Goal: Find specific page/section: Find specific page/section

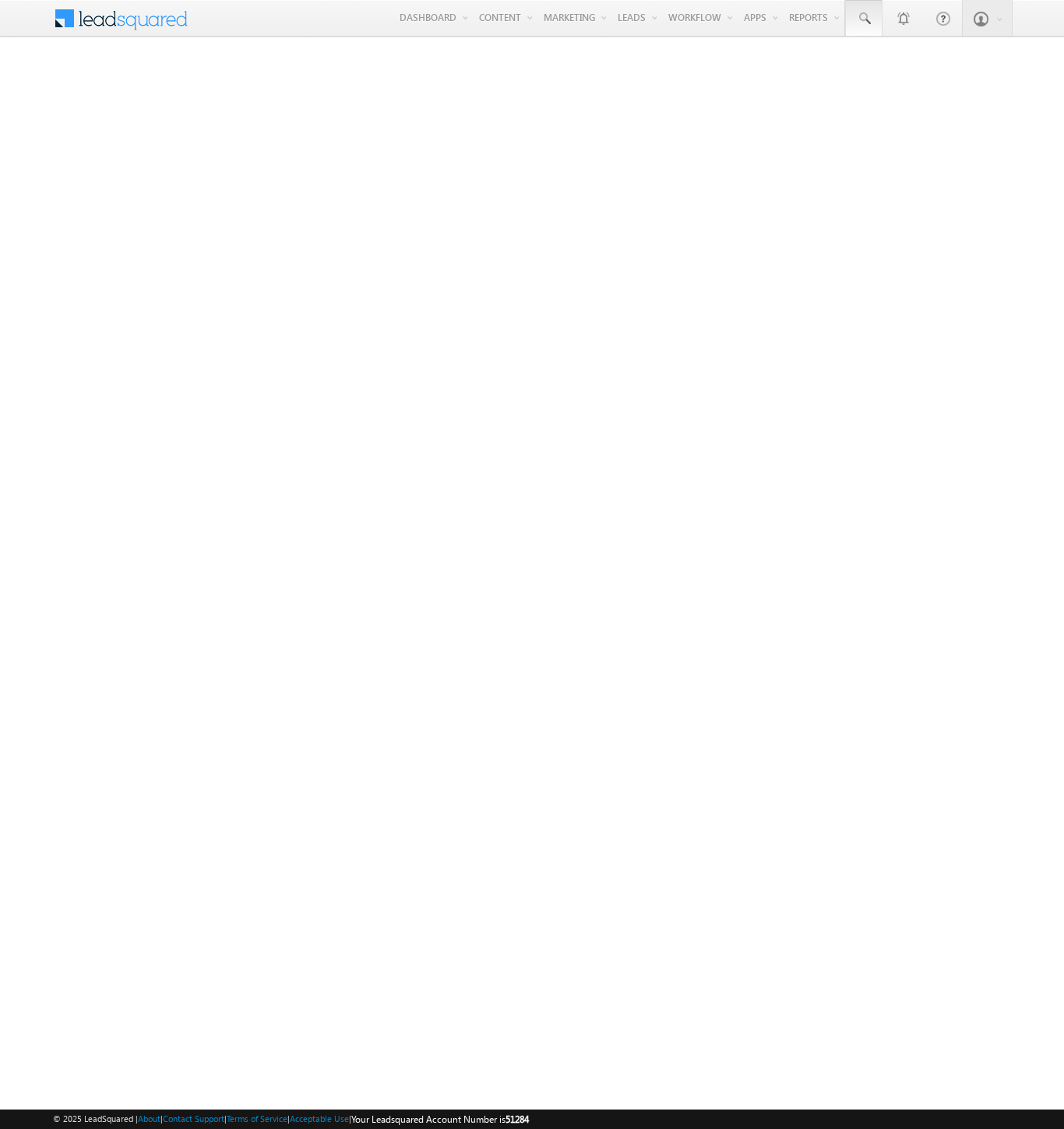
click at [864, 19] on span at bounding box center [864, 18] width 16 height 16
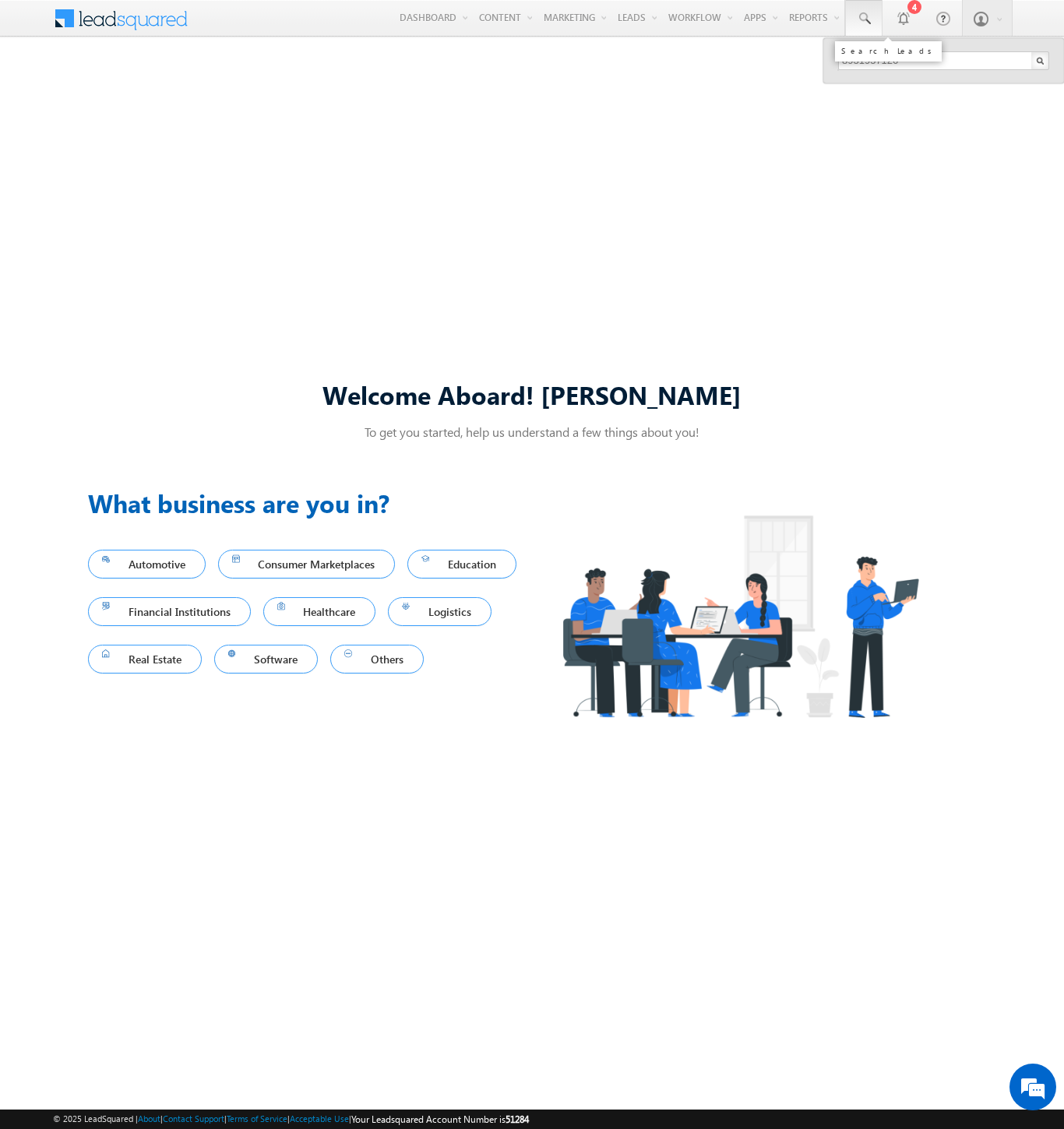
type input "8931957126"
click at [950, 83] on div "Baidehi Wyman" at bounding box center [950, 83] width 209 height 17
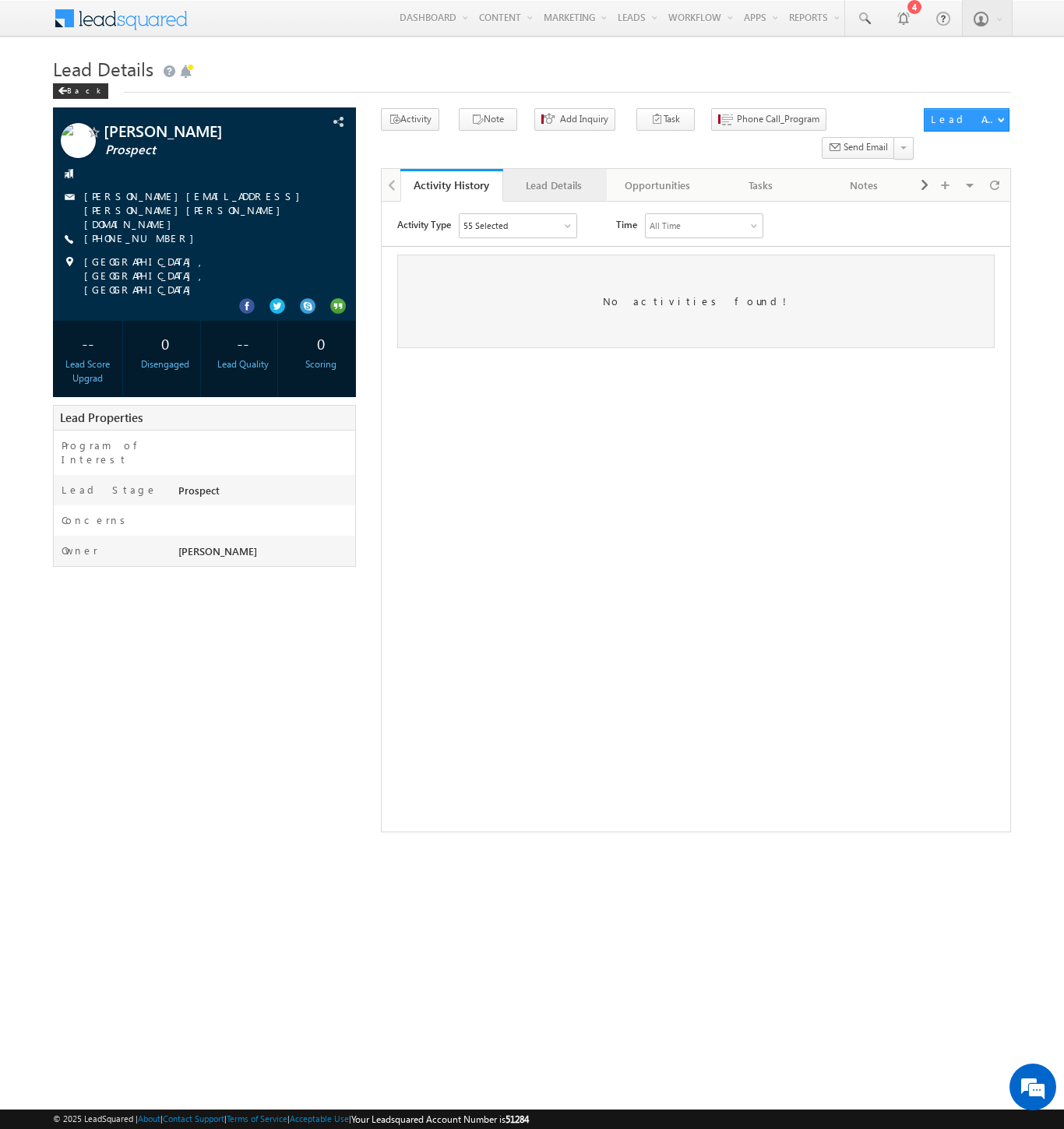
click at [554, 176] on div "Lead Details" at bounding box center [554, 185] width 76 height 19
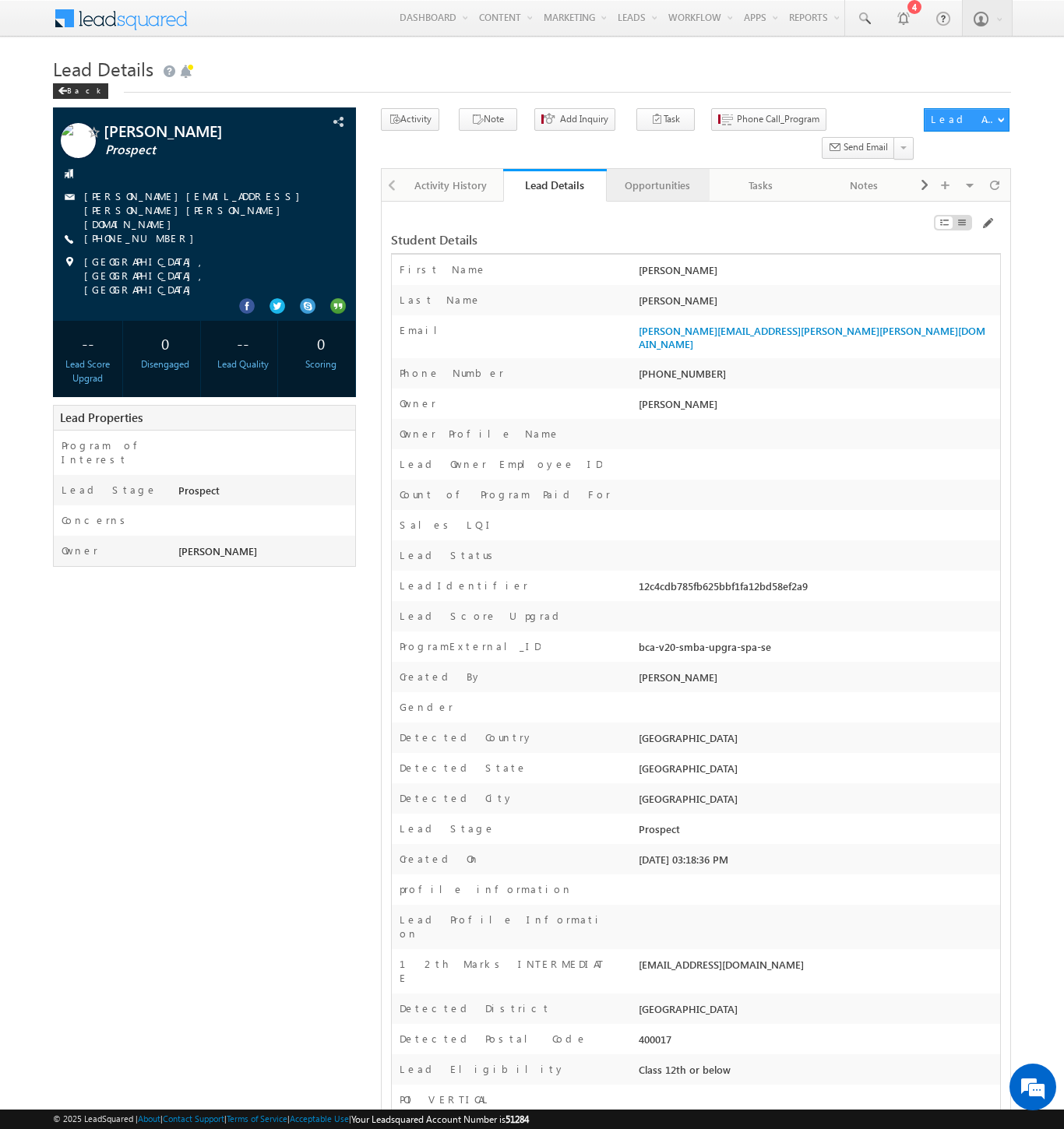
click at [657, 176] on div "Opportunities" at bounding box center [657, 185] width 76 height 19
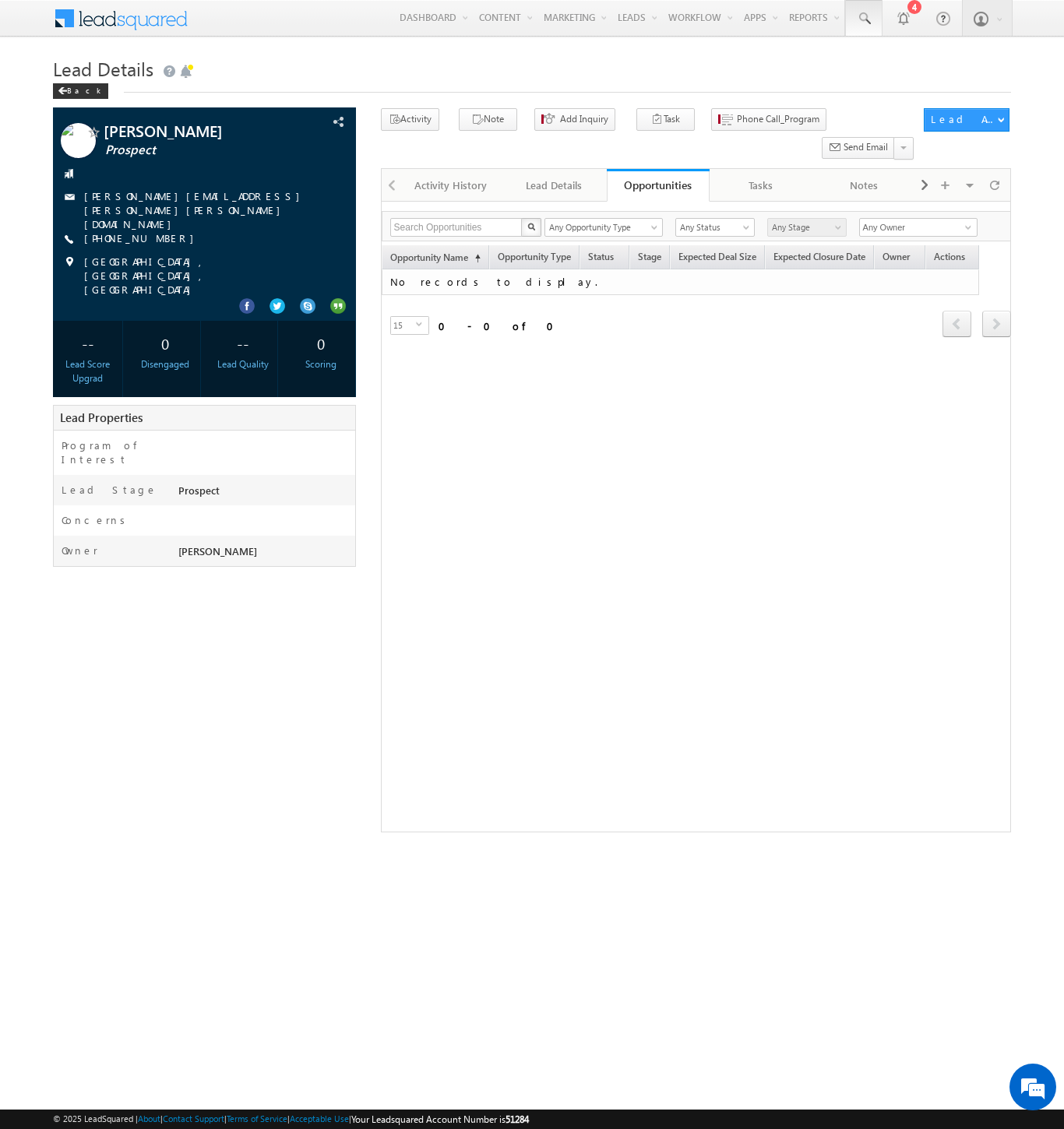
click at [864, 19] on span at bounding box center [864, 18] width 16 height 16
type input "8932270383"
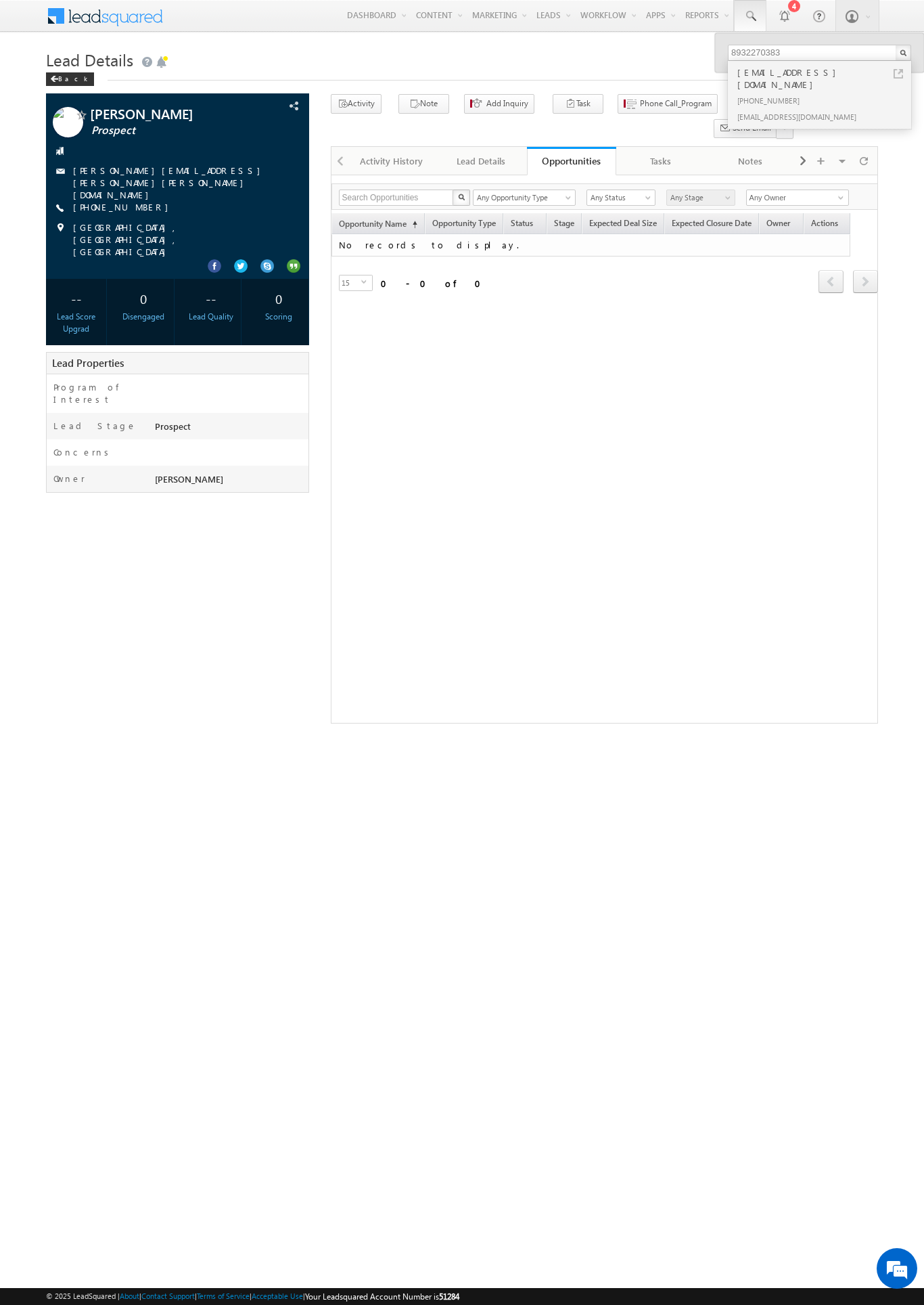
click at [114, 14] on span at bounding box center [114, 14] width 98 height 23
